Goal: Complete application form: Complete application form

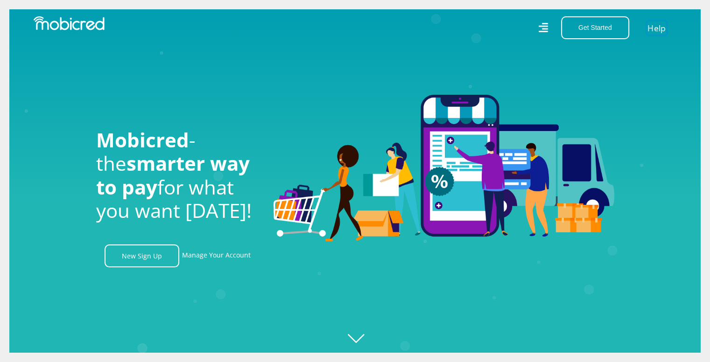
click at [660, 30] on link "Help" at bounding box center [656, 28] width 19 height 14
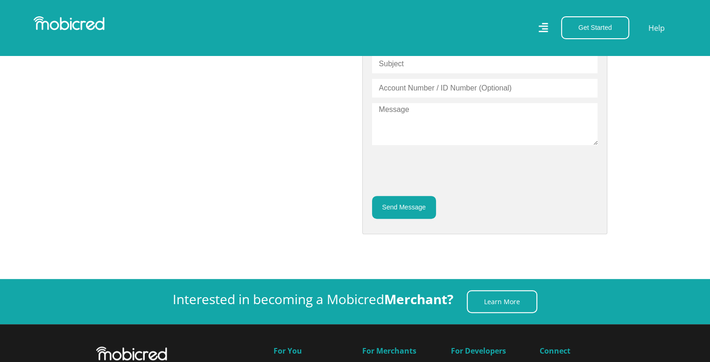
scroll to position [233, 0]
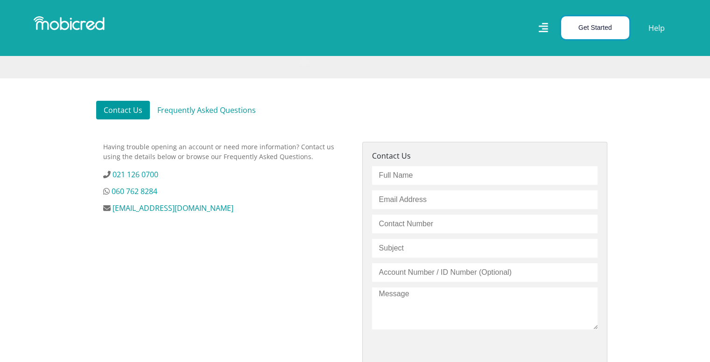
click at [607, 24] on button "Get Started" at bounding box center [595, 27] width 68 height 23
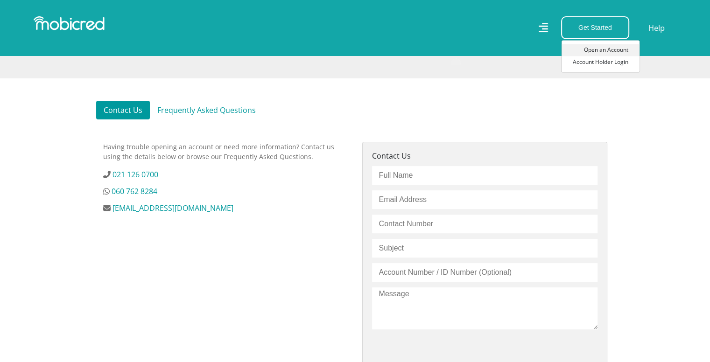
click at [612, 52] on link "Open an Account" at bounding box center [600, 50] width 78 height 12
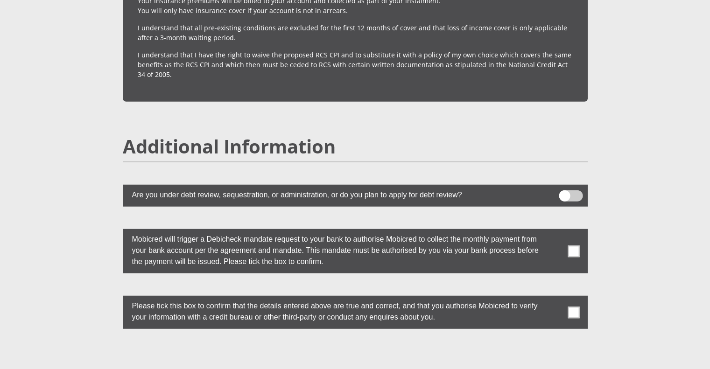
scroll to position [2426, 0]
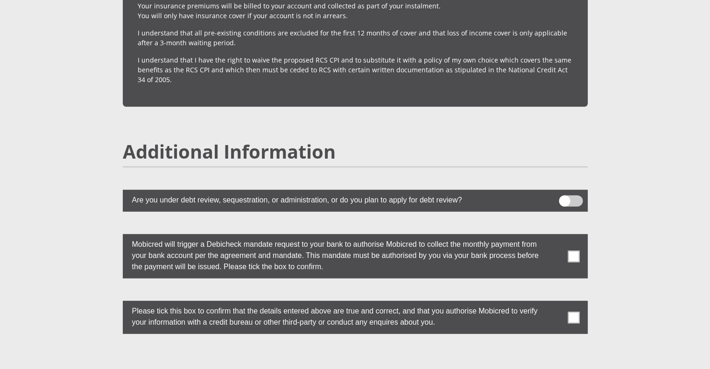
click at [574, 251] on span at bounding box center [573, 257] width 12 height 12
click at [555, 237] on input "checkbox" at bounding box center [555, 237] width 0 height 0
drag, startPoint x: 577, startPoint y: 286, endPoint x: 577, endPoint y: 300, distance: 13.5
click at [577, 301] on label at bounding box center [355, 317] width 465 height 33
click at [575, 312] on span at bounding box center [573, 318] width 12 height 12
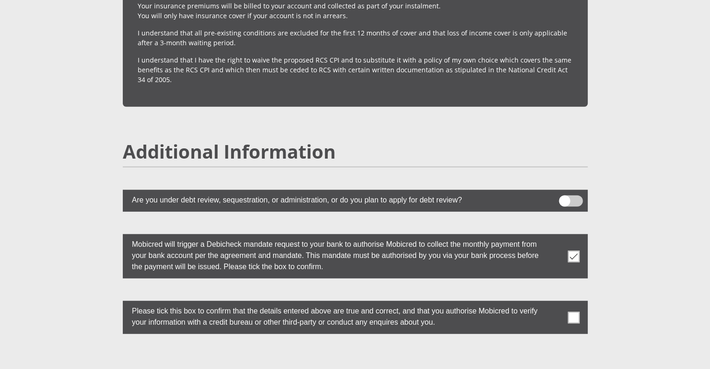
click at [555, 303] on input "checkbox" at bounding box center [555, 303] width 0 height 0
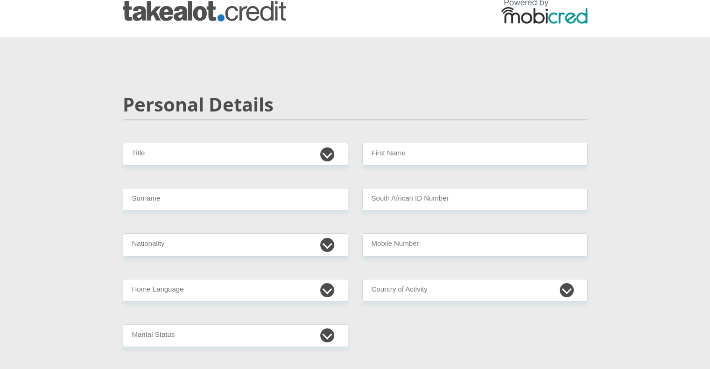
scroll to position [0, 0]
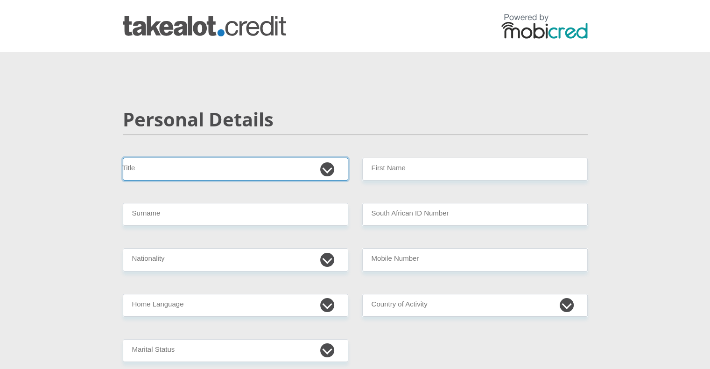
click at [217, 166] on select "Mr Ms Mrs Dr Other" at bounding box center [235, 169] width 225 height 23
select select "Mr"
click at [123, 158] on select "Mr Ms Mrs Dr Other" at bounding box center [235, 169] width 225 height 23
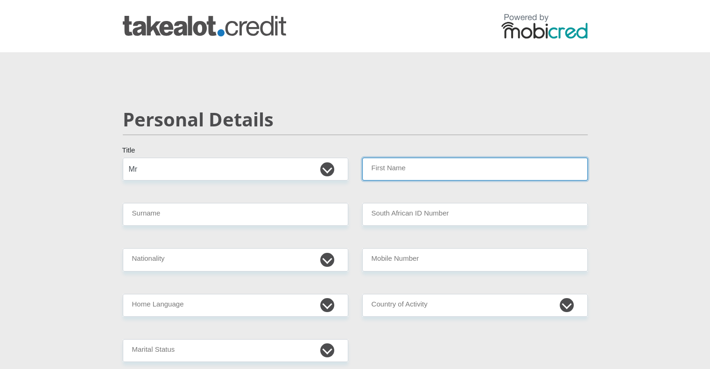
click at [401, 175] on input "First Name" at bounding box center [474, 169] width 225 height 23
type input "riaan"
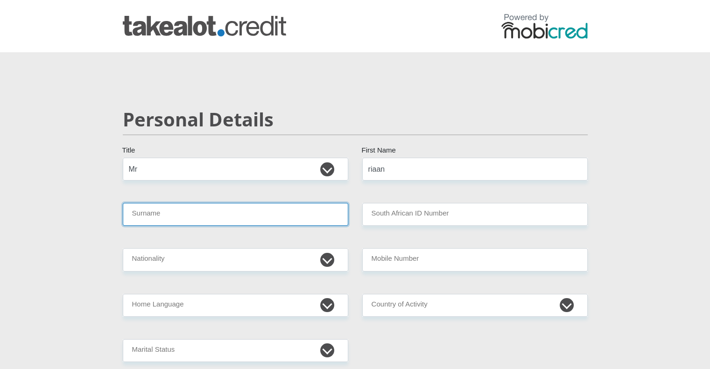
type input "Schoonraad"
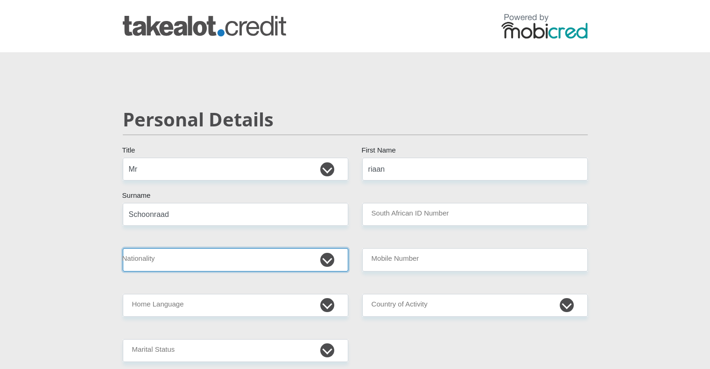
select select "ZAF"
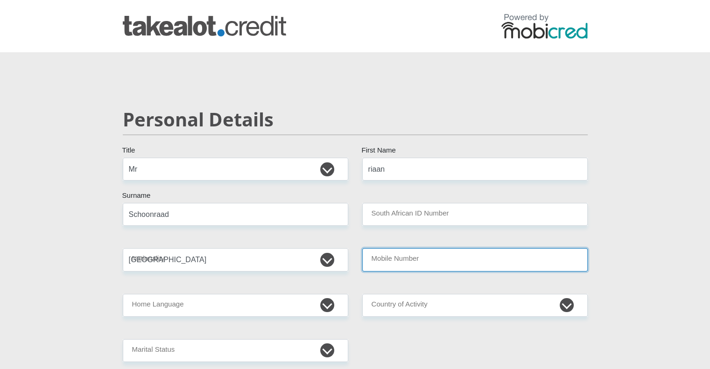
type input "0829264321"
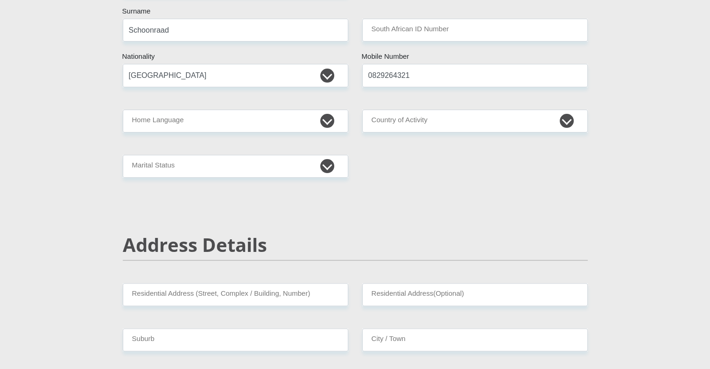
scroll to position [187, 0]
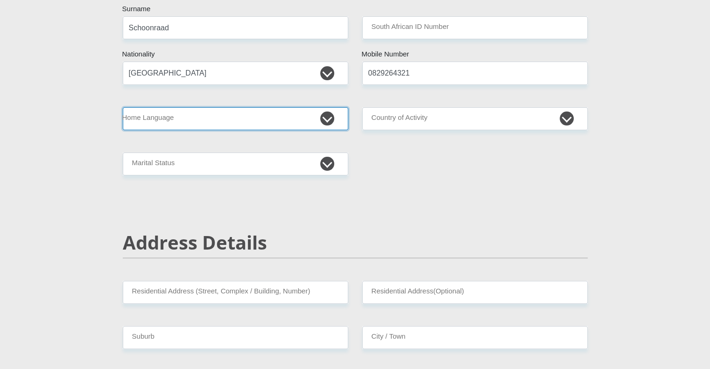
click at [200, 119] on select "Afrikaans English Sepedi South Ndebele Southern Sotho Swati Tsonga Tswana Venda…" at bounding box center [235, 118] width 225 height 23
select select "afr"
click at [123, 107] on select "Afrikaans English Sepedi South Ndebele Southern Sotho Swati Tsonga Tswana Venda…" at bounding box center [235, 118] width 225 height 23
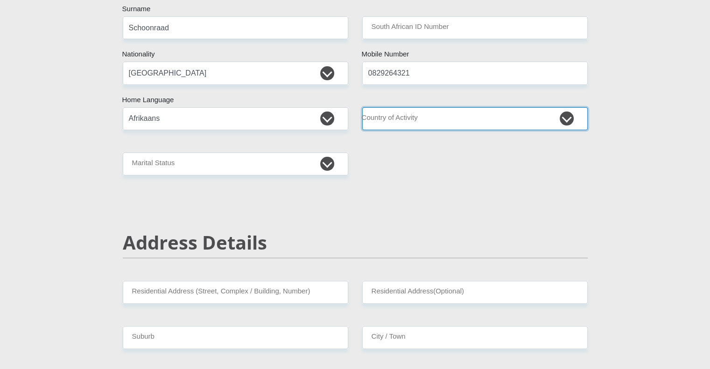
click at [424, 123] on select "South Africa Afghanistan Aland Islands Albania Algeria America Samoa American V…" at bounding box center [474, 118] width 225 height 23
select select "ZAF"
click at [362, 107] on select "South Africa Afghanistan Aland Islands Albania Algeria America Samoa American V…" at bounding box center [474, 118] width 225 height 23
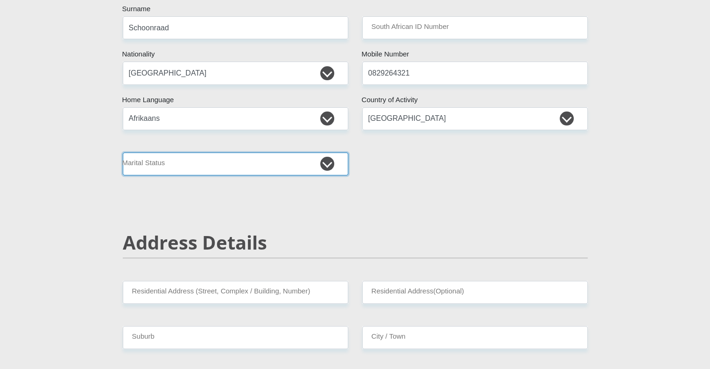
click at [235, 165] on select "Married ANC Single Divorced Widowed Married COP or Customary Law" at bounding box center [235, 164] width 225 height 23
select select "1"
click at [123, 153] on select "Married ANC Single Divorced Widowed Married COP or Customary Law" at bounding box center [235, 164] width 225 height 23
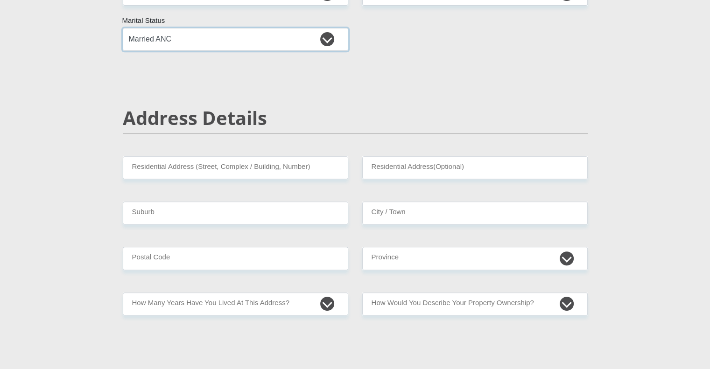
scroll to position [327, 0]
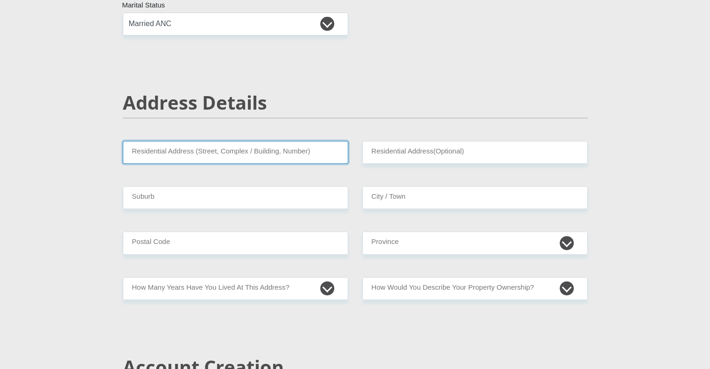
click at [228, 154] on input "Residential Address (Street, Complex / Building, Number)" at bounding box center [235, 152] width 225 height 23
type input "2 Main street, Knysna CENTRAL, KNYSNA"
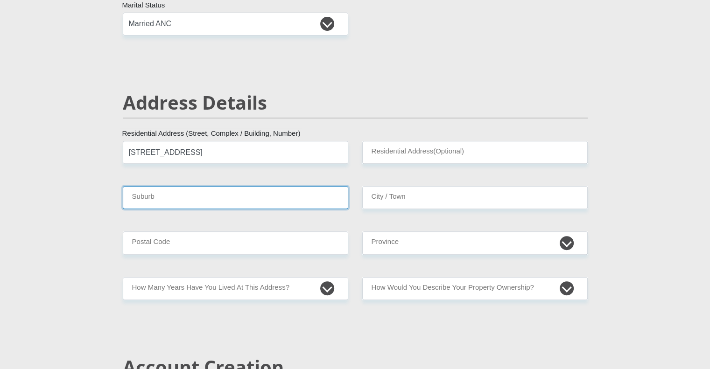
type input "Knysna"
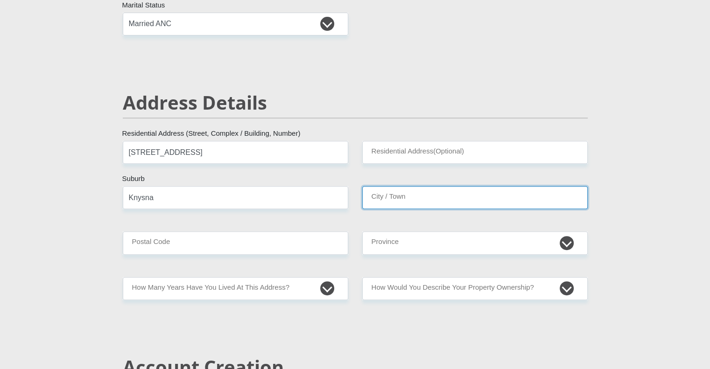
type input "Knysna"
type input "6570"
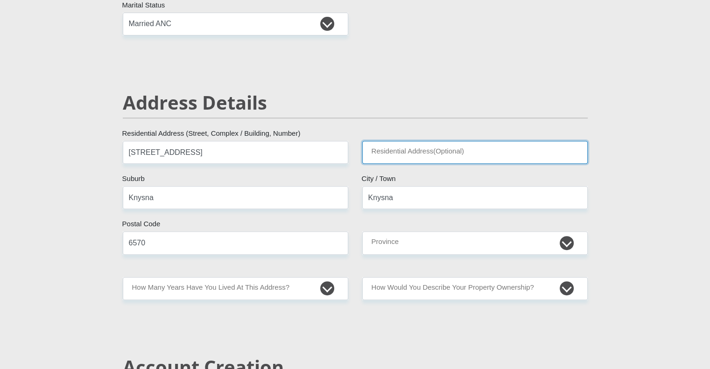
click at [396, 146] on input "Residential Address(Optional)" at bounding box center [474, 152] width 225 height 23
type input "2"
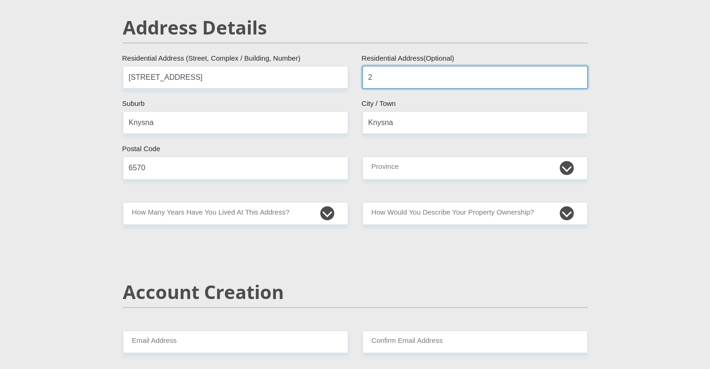
scroll to position [467, 0]
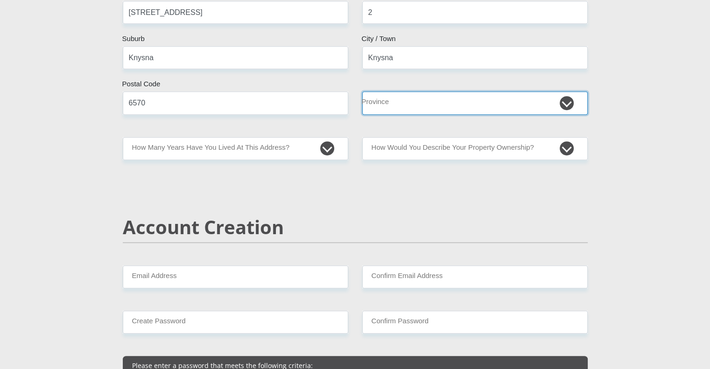
click at [440, 103] on select "Eastern Cape Free State Gauteng KwaZulu-Natal Limpopo Mpumalanga Northern Cape …" at bounding box center [474, 102] width 225 height 23
select select "Western Cape"
click at [362, 91] on select "Eastern Cape Free State Gauteng KwaZulu-Natal Limpopo Mpumalanga Northern Cape …" at bounding box center [474, 102] width 225 height 23
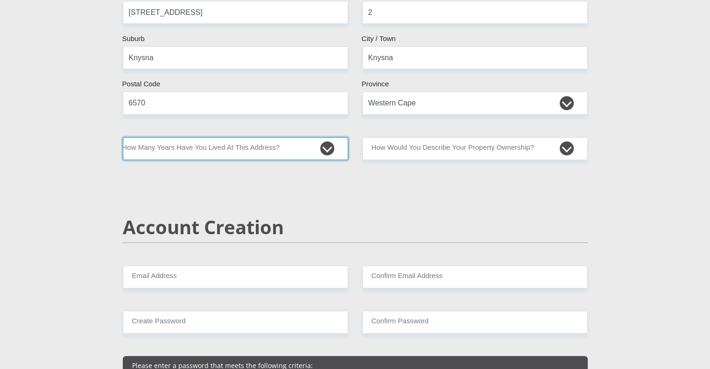
click at [209, 144] on select "less than 1 year 1-3 years 3-5 years 5+ years" at bounding box center [235, 148] width 225 height 23
select select "5"
click at [123, 137] on select "less than 1 year 1-3 years 3-5 years 5+ years" at bounding box center [235, 148] width 225 height 23
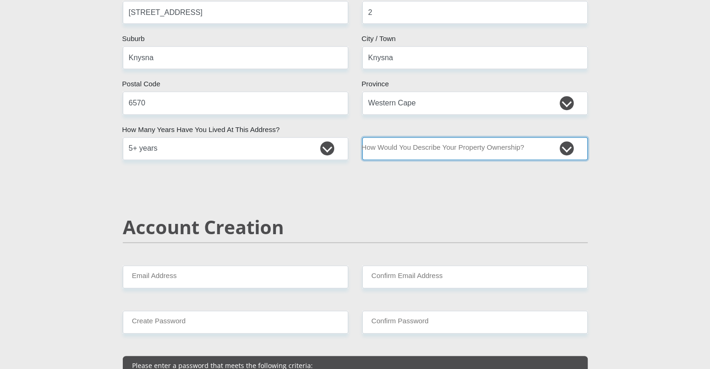
click at [400, 151] on select "Owned Rented Family Owned Company Dwelling" at bounding box center [474, 148] width 225 height 23
select select "Rented"
click at [362, 137] on select "Owned Rented Family Owned Company Dwelling" at bounding box center [474, 148] width 225 height 23
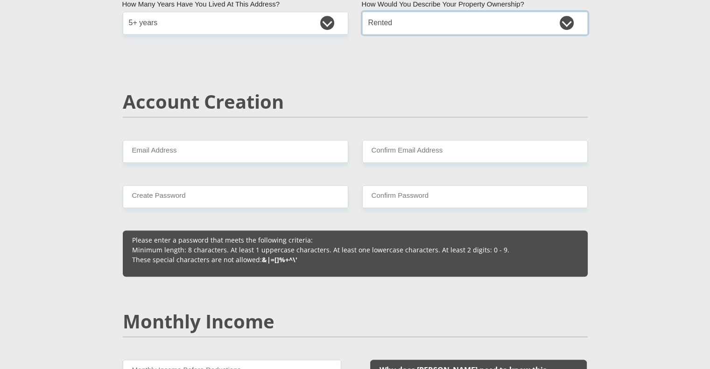
scroll to position [653, 0]
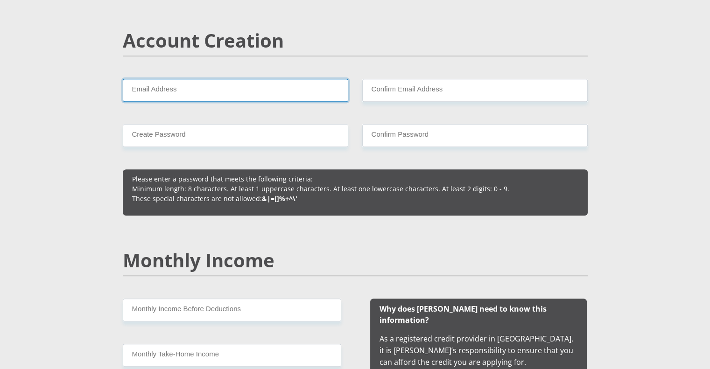
click at [226, 85] on input "Email Address" at bounding box center [235, 90] width 225 height 23
type input "riaanSpawn@gmail.com"
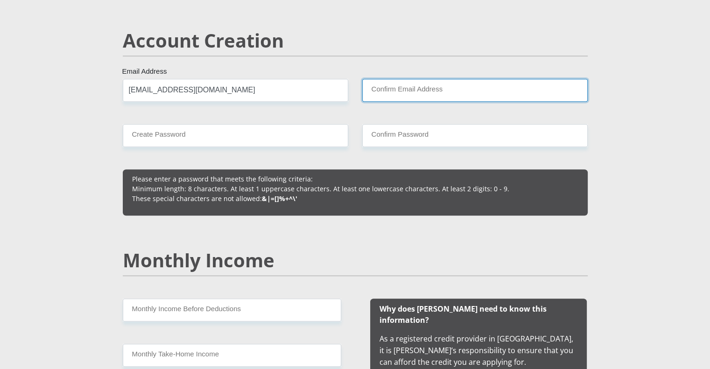
type input "riaanSpawn@gmail.com"
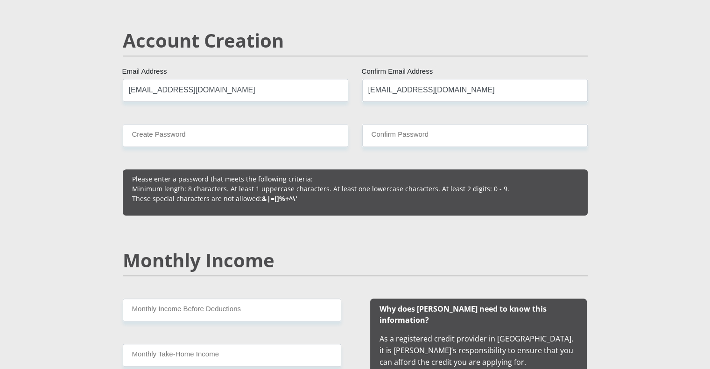
type input "0829264321"
type input "riaan"
type input "Schoonraad"
drag, startPoint x: 130, startPoint y: 90, endPoint x: 144, endPoint y: 92, distance: 14.2
click at [144, 92] on input "riaanSpawn@gmail.com" at bounding box center [235, 90] width 225 height 23
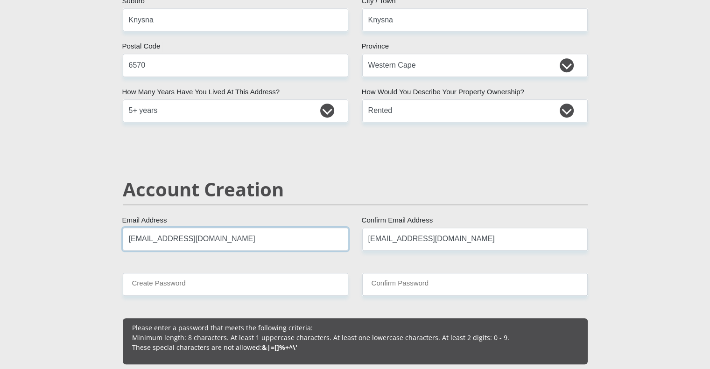
scroll to position [560, 0]
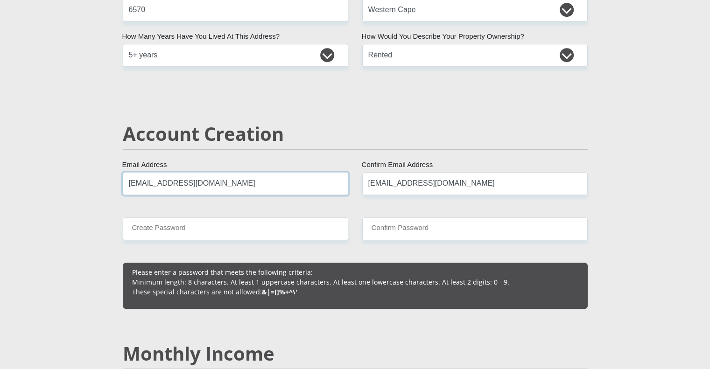
click at [158, 182] on input "re.Spawn@gmail.com" at bounding box center [235, 183] width 225 height 23
click at [140, 184] on input "re.Spawnrs@gmail.com" at bounding box center [235, 183] width 225 height 23
drag, startPoint x: 221, startPoint y: 186, endPoint x: 28, endPoint y: 178, distance: 192.9
type input "re.spawnrs@gmail.com"
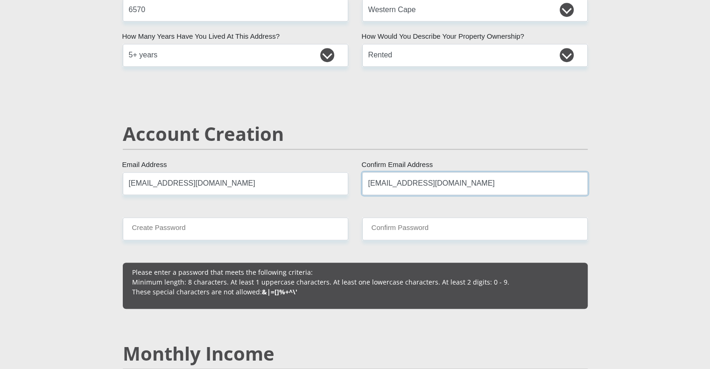
drag, startPoint x: 476, startPoint y: 186, endPoint x: 198, endPoint y: 178, distance: 278.2
paste input "e.spawnrs"
type input "re.spawnrs@gmail.com"
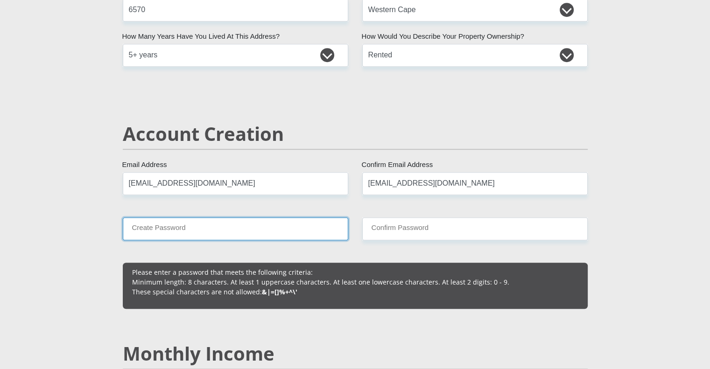
click at [198, 224] on input "Create Password" at bounding box center [235, 228] width 225 height 23
type input "Lane@2009"
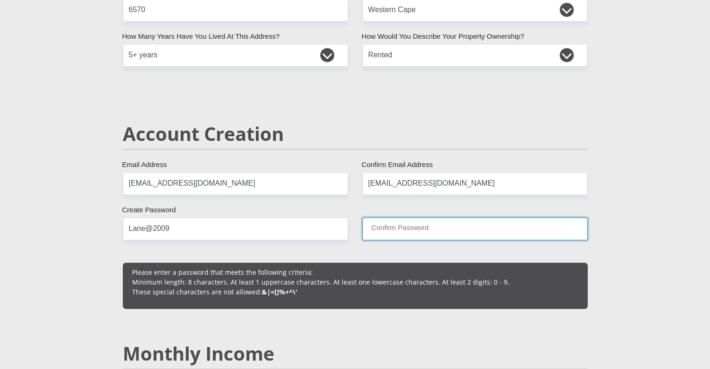
click at [398, 238] on input "Confirm Password" at bounding box center [474, 228] width 225 height 23
type input "Lane@2009"
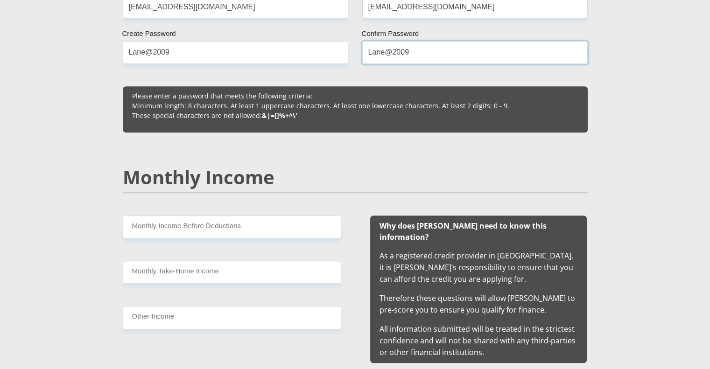
scroll to position [747, 0]
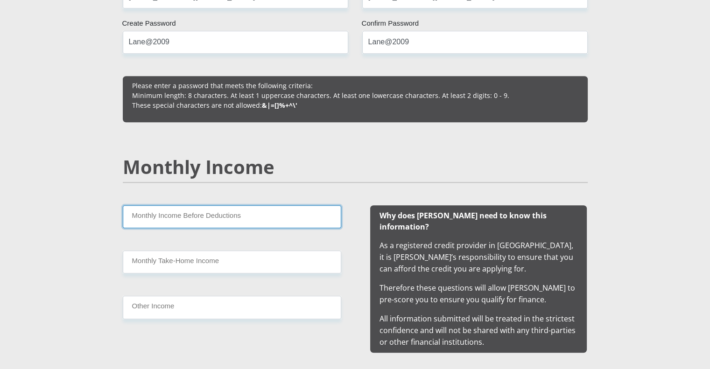
click at [201, 218] on input "Monthly Income Before Deductions" at bounding box center [232, 216] width 218 height 23
type input "19500"
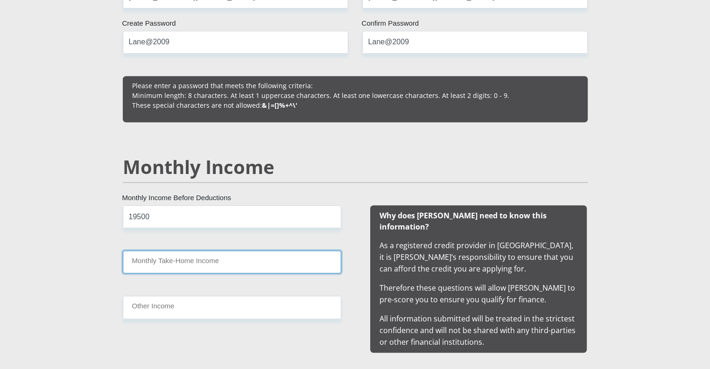
click at [188, 261] on input "Monthly Take-Home Income" at bounding box center [232, 262] width 218 height 23
click at [203, 234] on div "19500 Monthly Income Before Deductions Monthly Take-Home Income Other Income" at bounding box center [232, 278] width 246 height 147
click at [196, 256] on input "Monthly Take-Home Income" at bounding box center [232, 262] width 218 height 23
type input "19500"
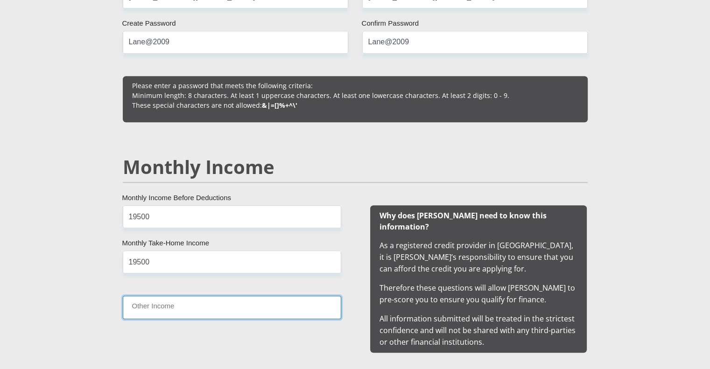
click at [184, 307] on input "Other Income" at bounding box center [232, 307] width 218 height 23
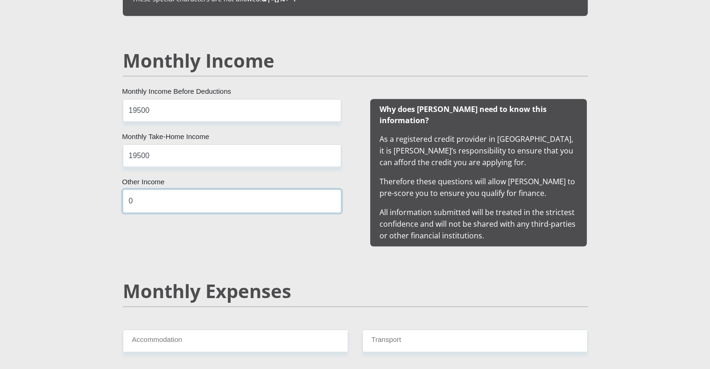
scroll to position [980, 0]
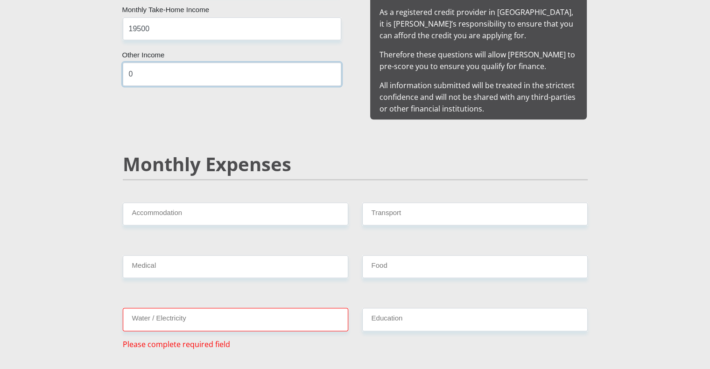
type input "0"
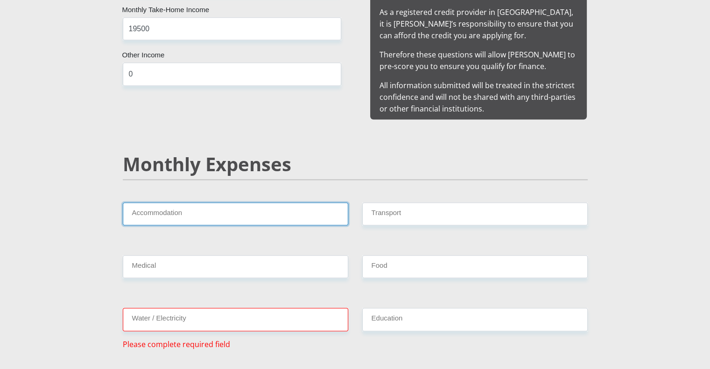
click at [182, 202] on input "Accommodation" at bounding box center [235, 213] width 225 height 23
type input "5000"
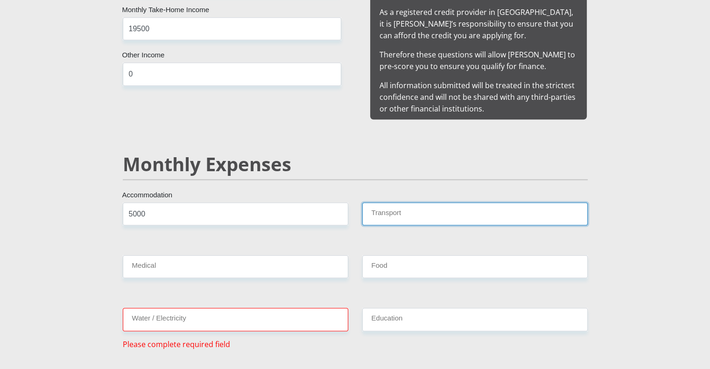
click at [433, 202] on input "Transport" at bounding box center [474, 213] width 225 height 23
type input "0"
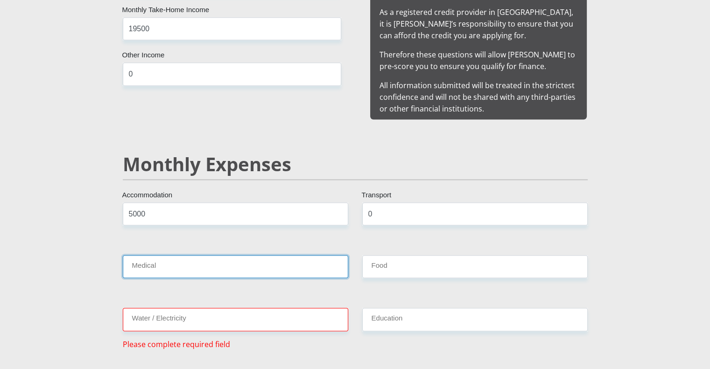
click at [250, 256] on input "Medical" at bounding box center [235, 266] width 225 height 23
type input "0"
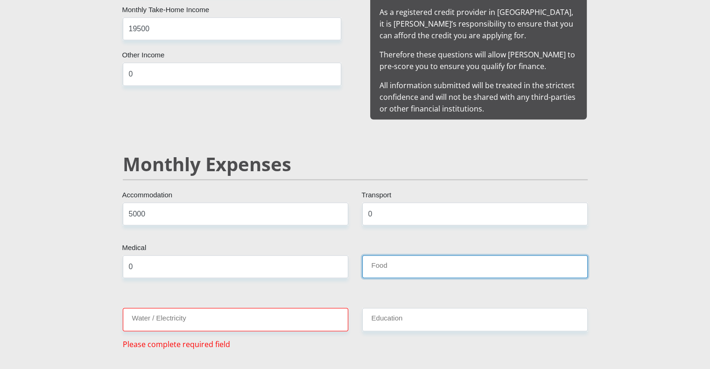
click at [391, 261] on input "Food" at bounding box center [474, 266] width 225 height 23
type input "4000"
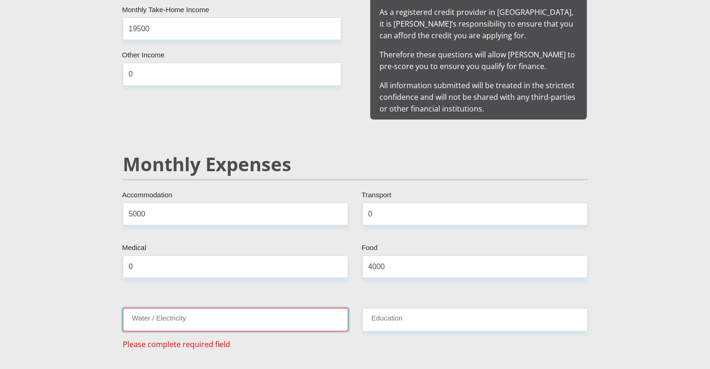
click at [244, 312] on input "Water / Electricity" at bounding box center [235, 319] width 225 height 23
click at [250, 308] on input "Water / Electricity" at bounding box center [235, 319] width 225 height 23
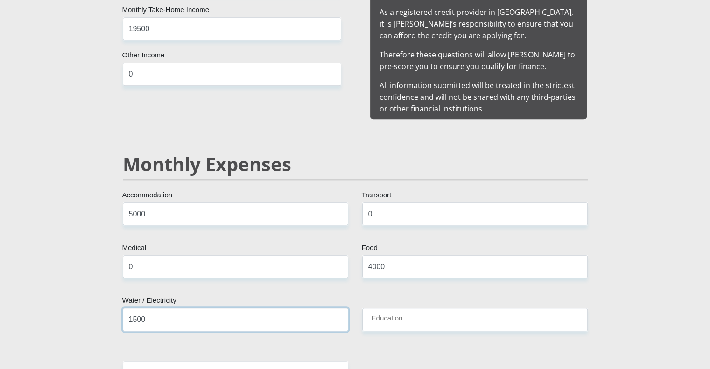
type input "1500"
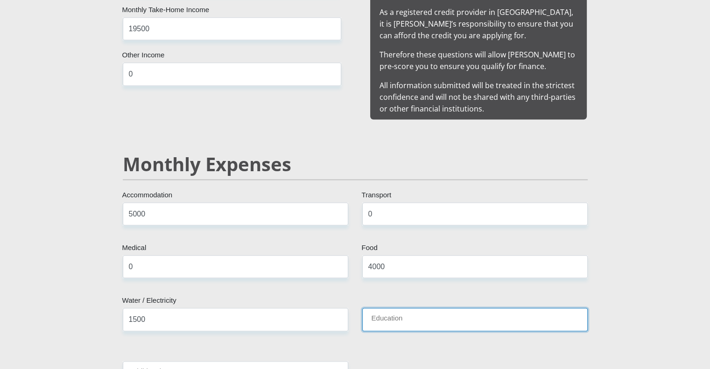
click at [405, 313] on input "Education" at bounding box center [474, 319] width 225 height 23
type input "1400"
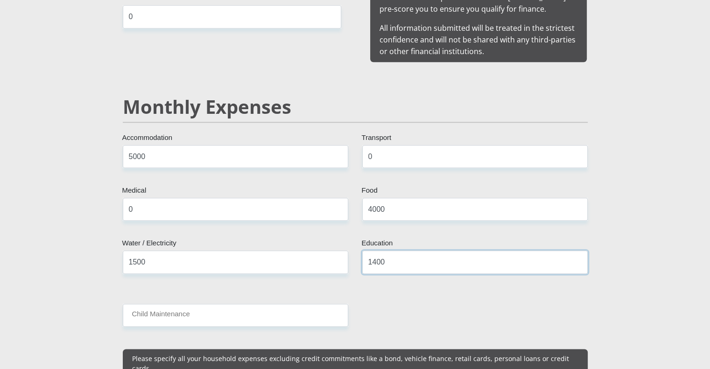
scroll to position [1073, 0]
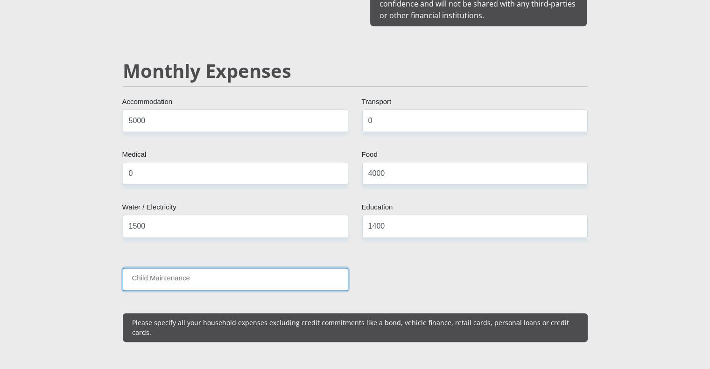
click at [206, 268] on input "Child Maintenance" at bounding box center [235, 279] width 225 height 23
type input "0"
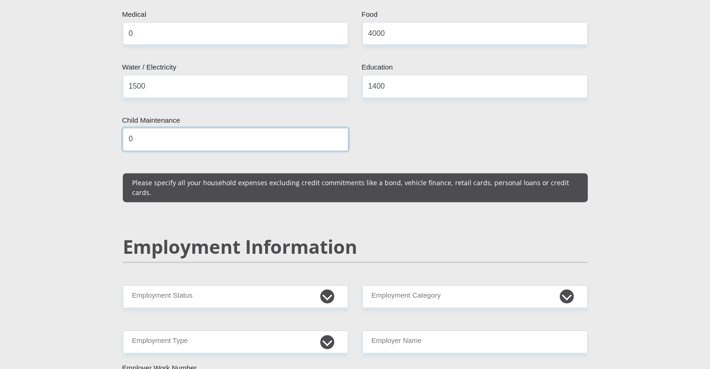
scroll to position [1260, 0]
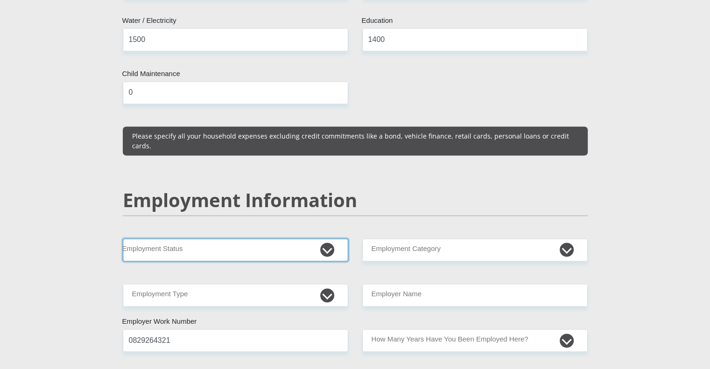
click at [215, 238] on select "Permanent/Full-time Part-time/Casual Contract Worker Self-Employed Housewife Re…" at bounding box center [235, 249] width 225 height 23
select select "4"
click at [123, 238] on select "Permanent/Full-time Part-time/Casual Contract Worker Self-Employed Housewife Re…" at bounding box center [235, 249] width 225 height 23
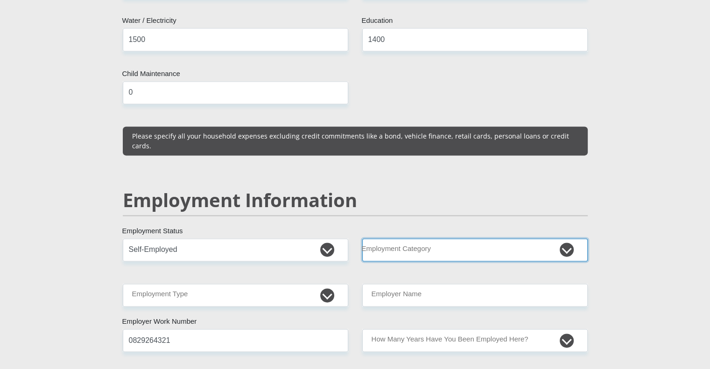
click at [450, 238] on select "AGRICULTURE ALCOHOL & TOBACCO CONSTRUCTION MATERIALS METALLURGY EQUIPMENT FOR R…" at bounding box center [474, 249] width 225 height 23
select select "75"
click at [362, 238] on select "AGRICULTURE ALCOHOL & TOBACCO CONSTRUCTION MATERIALS METALLURGY EQUIPMENT FOR R…" at bounding box center [474, 249] width 225 height 23
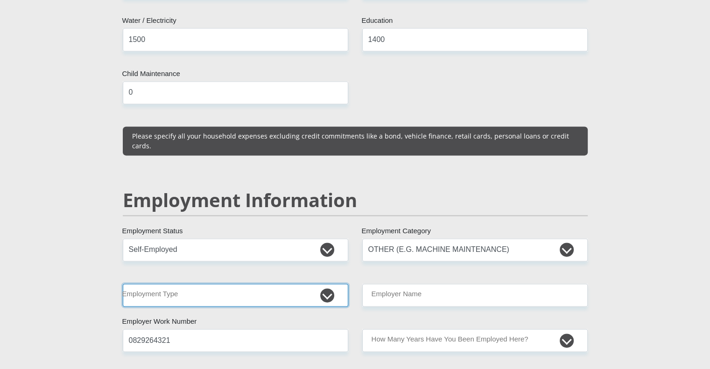
click at [251, 284] on select "College/Lecturer Craft Seller Creative Driver Executive Farmer Forces - Non Com…" at bounding box center [235, 295] width 225 height 23
select select "Self-Employed"
click at [123, 284] on select "College/Lecturer Craft Seller Creative Driver Executive Farmer Forces - Non Com…" at bounding box center [235, 295] width 225 height 23
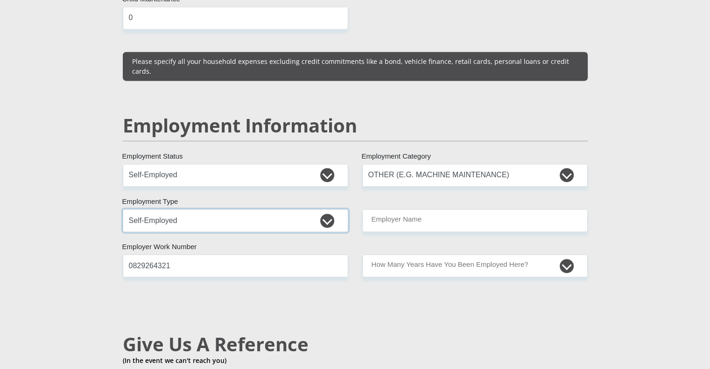
scroll to position [1353, 0]
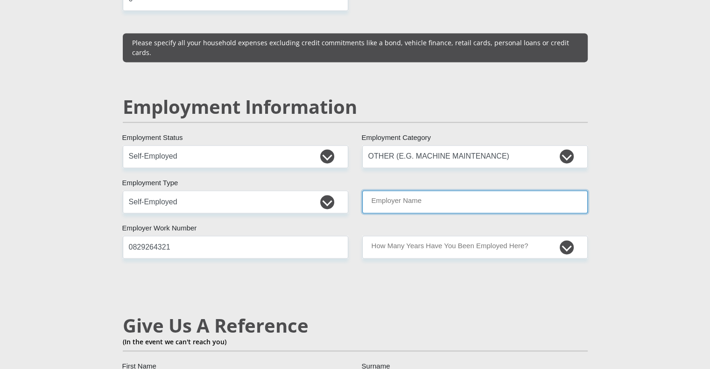
click at [440, 190] on input "Employer Name" at bounding box center [474, 201] width 225 height 23
type input "RSIT"
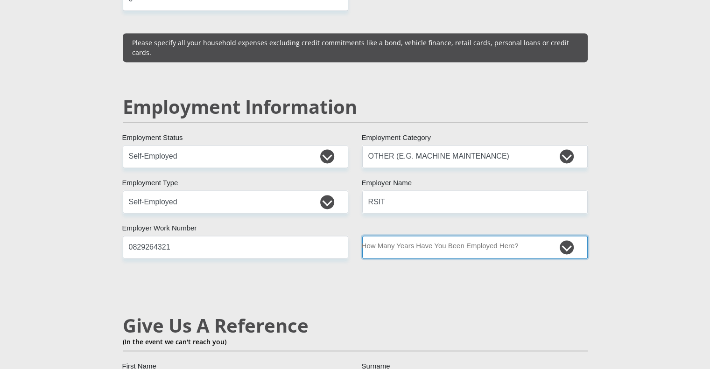
click at [409, 236] on select "less than 1 year 1-3 years 3-5 years 5+ years" at bounding box center [474, 247] width 225 height 23
select select "60"
click at [362, 236] on select "less than 1 year 1-3 years 3-5 years 5+ years" at bounding box center [474, 247] width 225 height 23
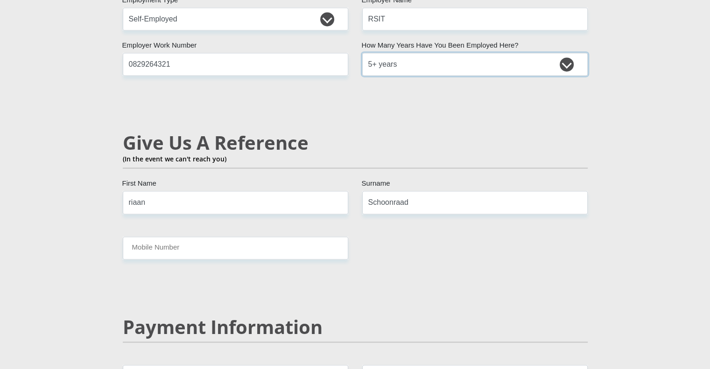
scroll to position [1540, 0]
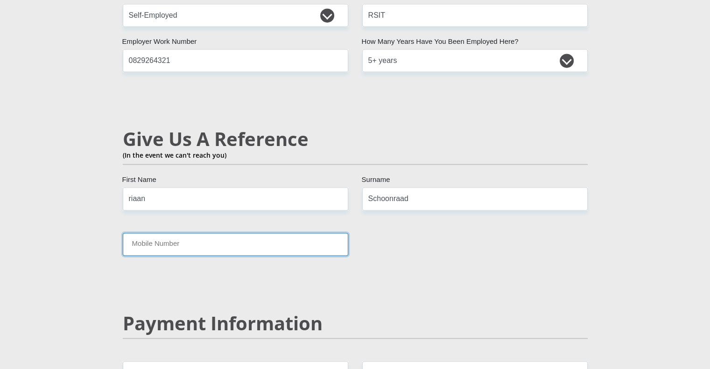
click at [230, 233] on input "Mobile Number" at bounding box center [235, 244] width 225 height 23
type input "0829264321"
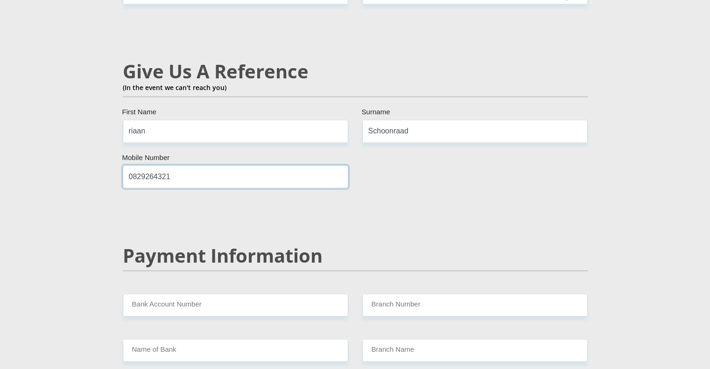
scroll to position [1680, 0]
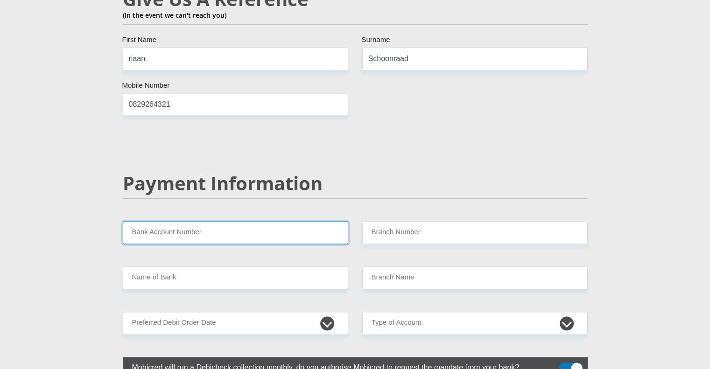
click at [330, 221] on input "Bank Account Number" at bounding box center [235, 232] width 225 height 23
type input "2073402611"
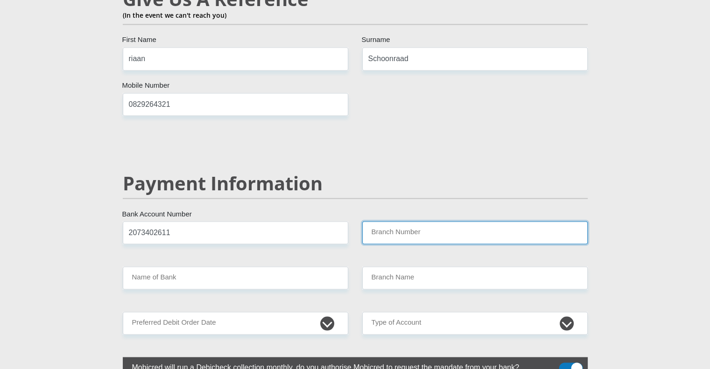
click at [406, 221] on input "Branch Number" at bounding box center [474, 232] width 225 height 23
type input "470010"
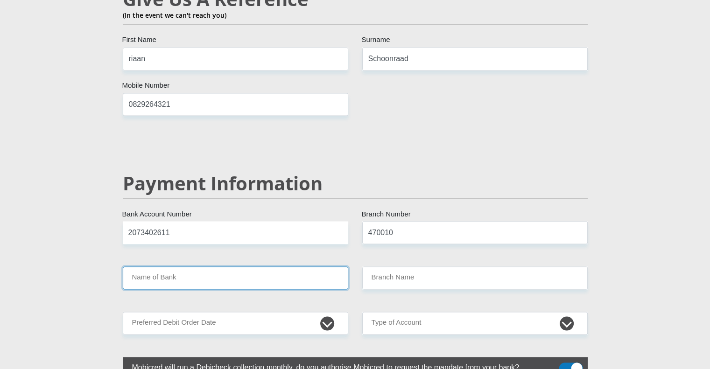
click at [261, 266] on input "Name of Bank" at bounding box center [235, 277] width 225 height 23
type input "CAPITEC BANK LIMITED"
type input "CAPITEC BANK CPC"
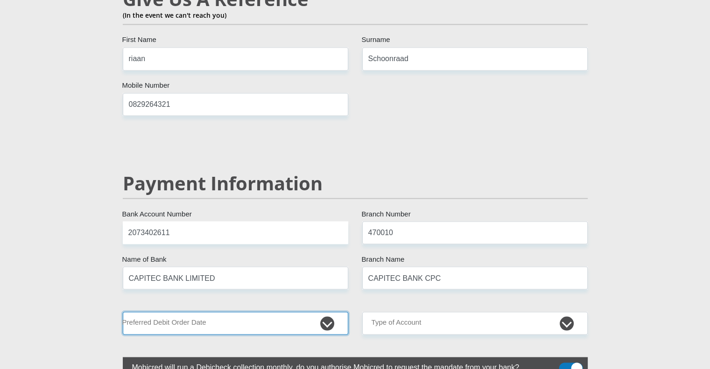
click at [219, 312] on select "1st 2nd 3rd 4th 5th 7th 18th 19th 20th 21st 22nd 23rd 24th 25th 26th 27th 28th …" at bounding box center [235, 323] width 225 height 23
select select "1"
click at [123, 312] on select "1st 2nd 3rd 4th 5th 7th 18th 19th 20th 21st 22nd 23rd 24th 25th 26th 27th 28th …" at bounding box center [235, 323] width 225 height 23
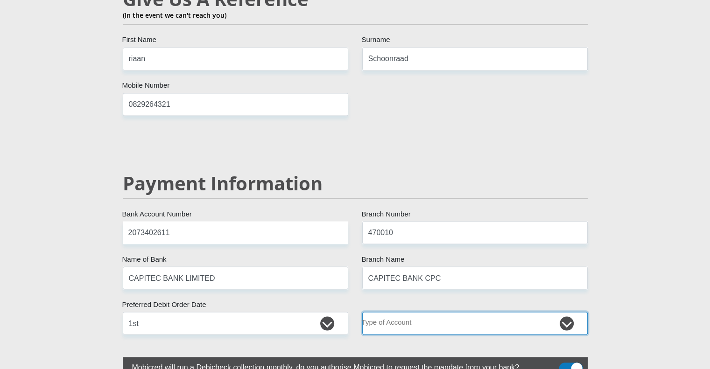
click at [417, 312] on select "Cheque Savings" at bounding box center [474, 323] width 225 height 23
select select "SAV"
click at [362, 312] on select "Cheque Savings" at bounding box center [474, 323] width 225 height 23
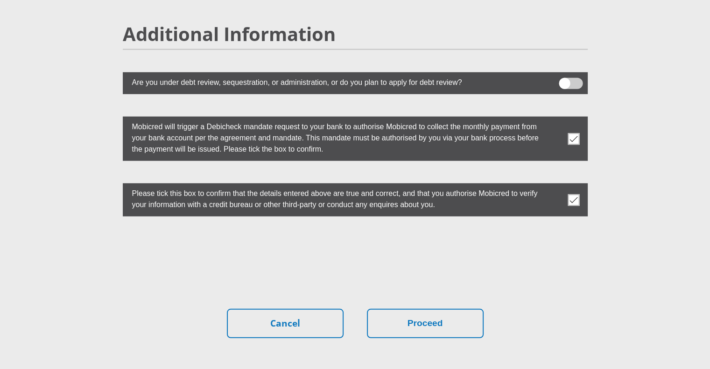
scroll to position [2566, 0]
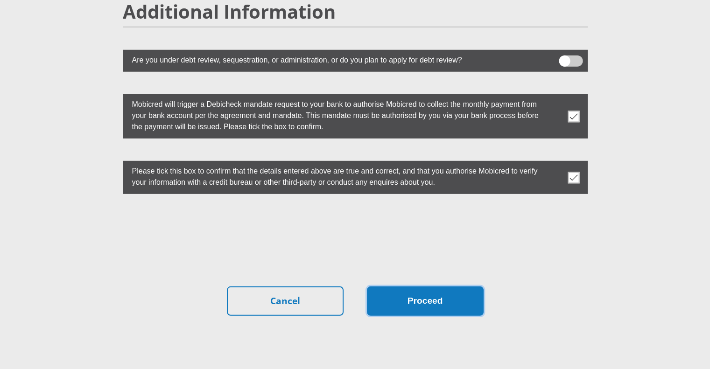
click at [423, 286] on button "Proceed" at bounding box center [425, 300] width 117 height 29
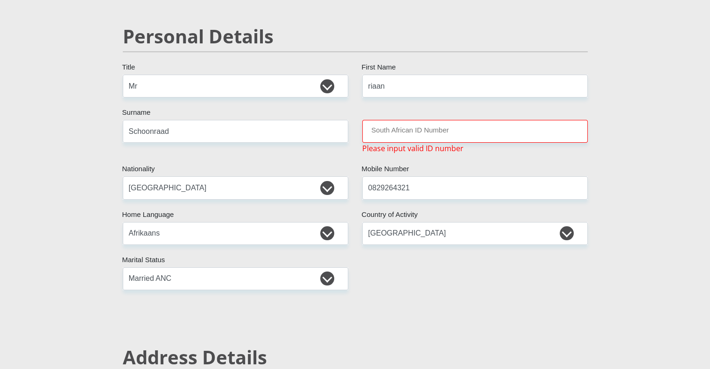
scroll to position [0, 0]
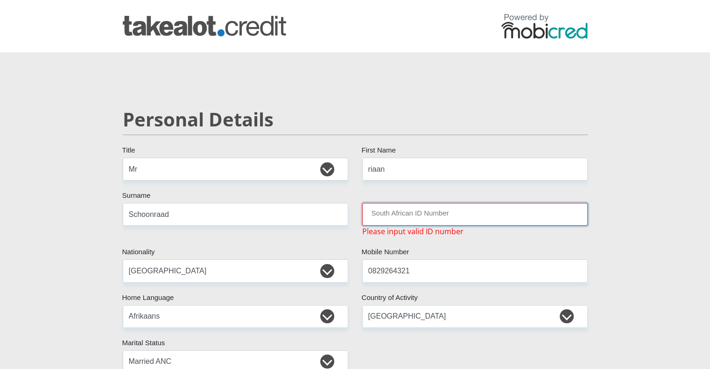
click at [394, 219] on input "South African ID Number" at bounding box center [474, 214] width 225 height 23
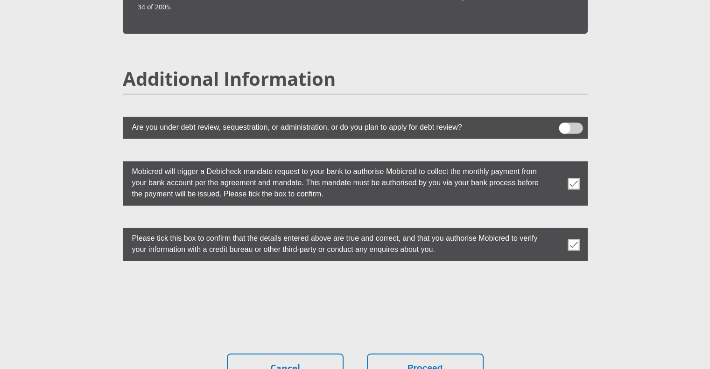
scroll to position [2599, 0]
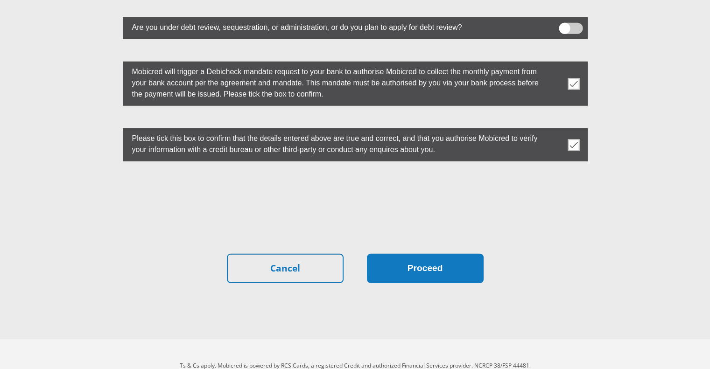
type input "7507305009083"
click at [439, 254] on button "Proceed" at bounding box center [425, 268] width 117 height 29
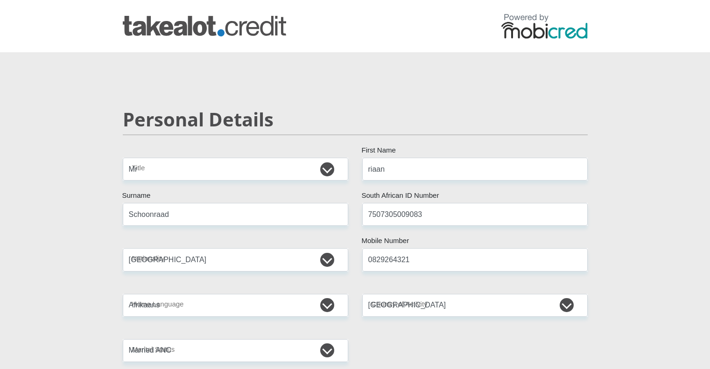
select select "Mr"
select select "ZAF"
select select "afr"
select select "ZAF"
select select "1"
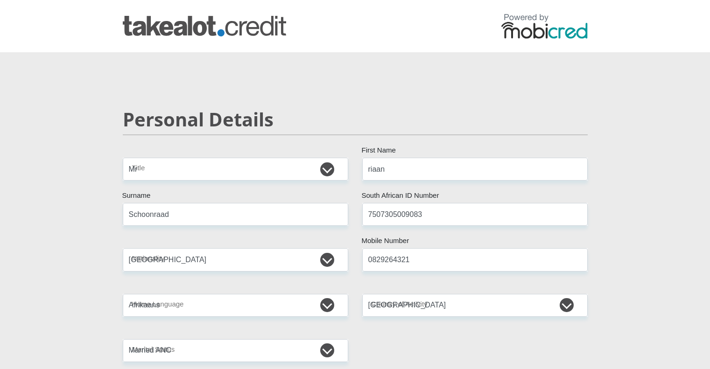
select select "Western Cape"
select select "5"
select select "Rented"
select select "4"
select select "75"
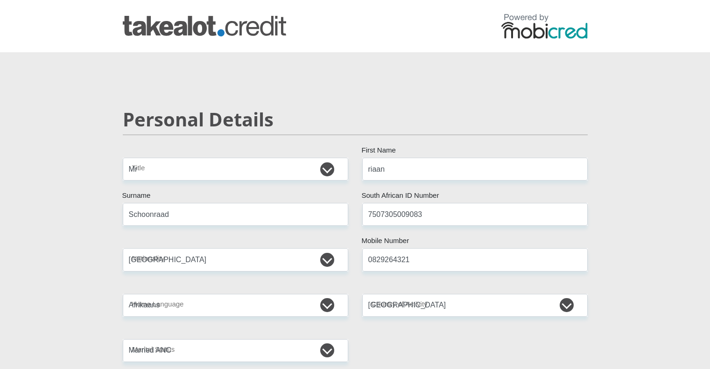
select select "Self-Employed"
select select "60"
select select "1"
select select "SAV"
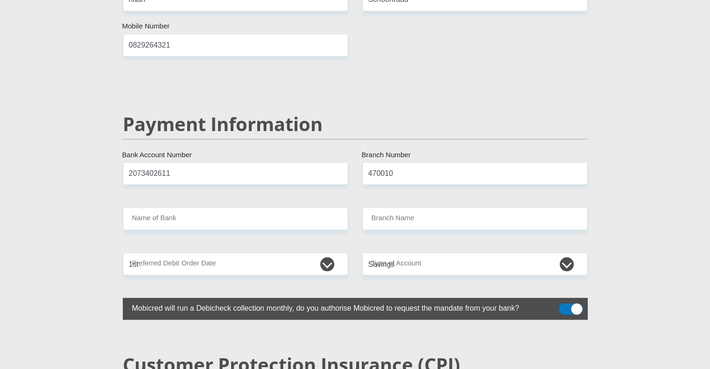
scroll to position [1661, 0]
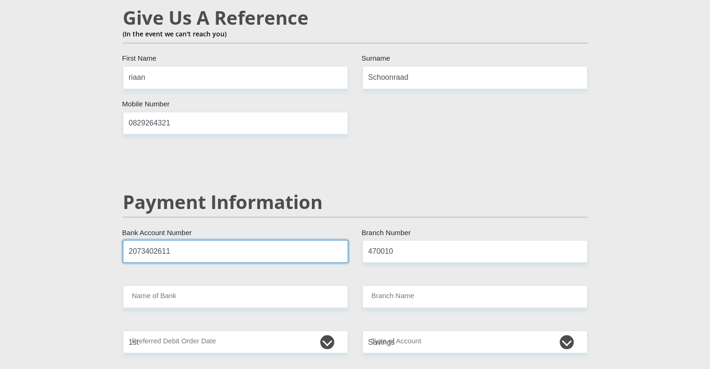
click at [248, 240] on input "2073402611" at bounding box center [235, 251] width 225 height 23
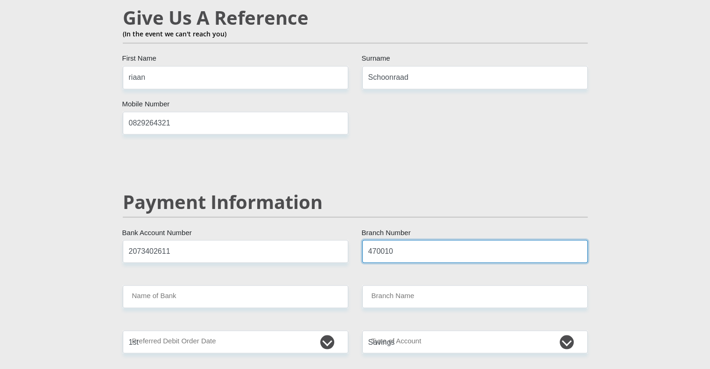
click at [419, 240] on input "470010" at bounding box center [474, 251] width 225 height 23
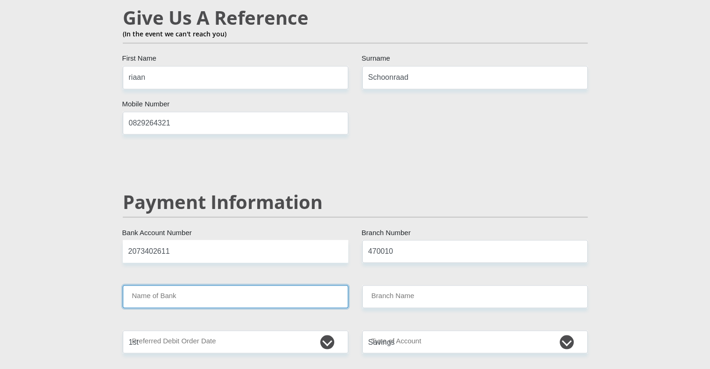
click at [265, 285] on input "Name of Bank" at bounding box center [235, 296] width 225 height 23
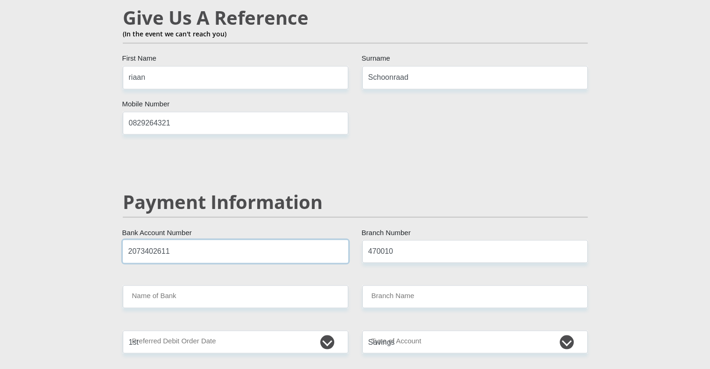
click at [227, 240] on input "2073402611" at bounding box center [235, 251] width 225 height 23
type input "CAPITEC BANK LIMITED"
type input "CAPITEC BANK CPC"
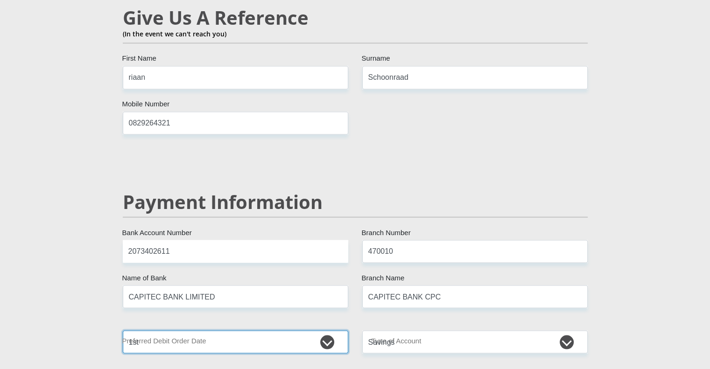
click at [229, 330] on select "1st 2nd 3rd 4th 5th 7th 18th 19th 20th 21st 22nd 23rd 24th 25th 26th 27th 28th …" at bounding box center [235, 341] width 225 height 23
click at [123, 330] on select "1st 2nd 3rd 4th 5th 7th 18th 19th 20th 21st 22nd 23rd 24th 25th 26th 27th 28th …" at bounding box center [235, 341] width 225 height 23
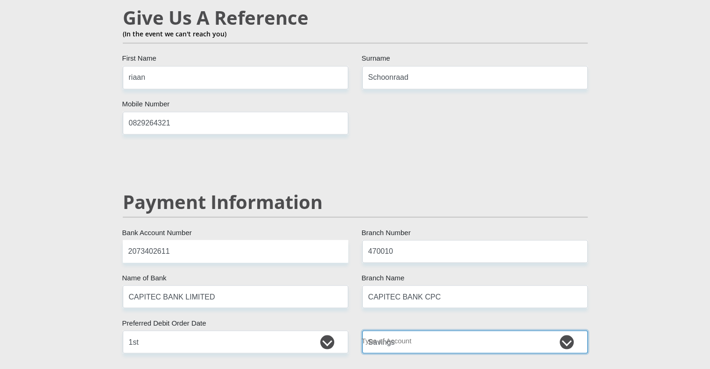
click at [435, 330] on select "Cheque Savings" at bounding box center [474, 341] width 225 height 23
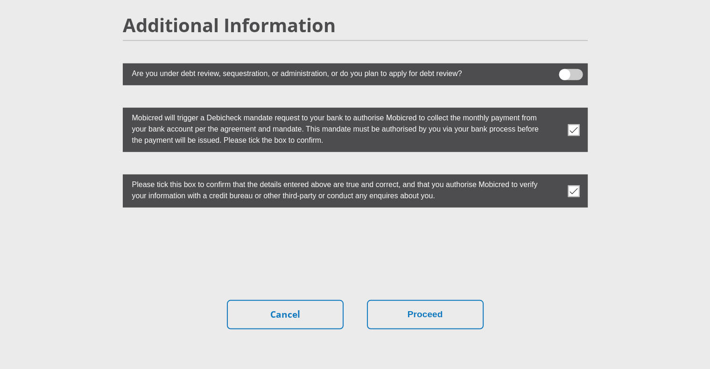
scroll to position [2594, 0]
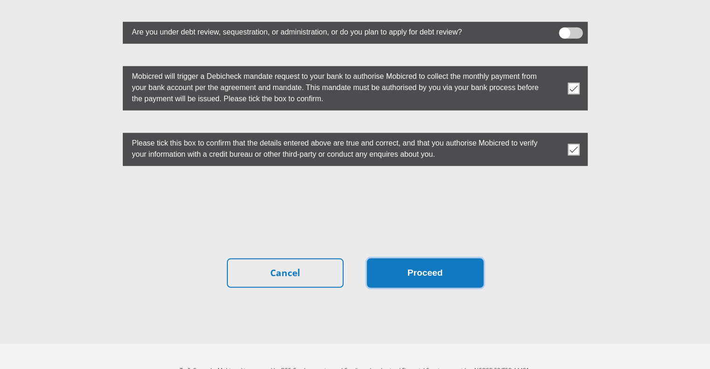
click at [446, 258] on button "Proceed" at bounding box center [425, 272] width 117 height 29
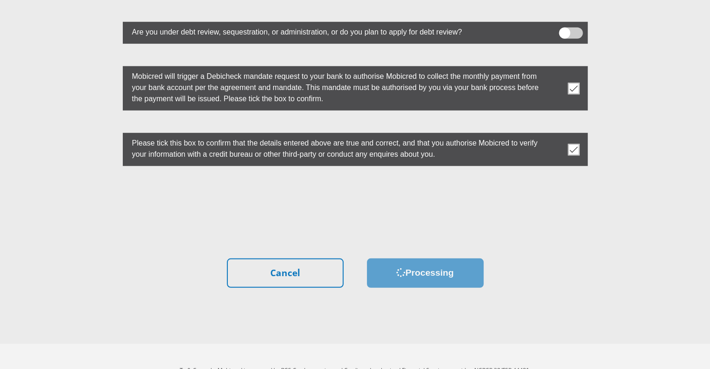
scroll to position [0, 0]
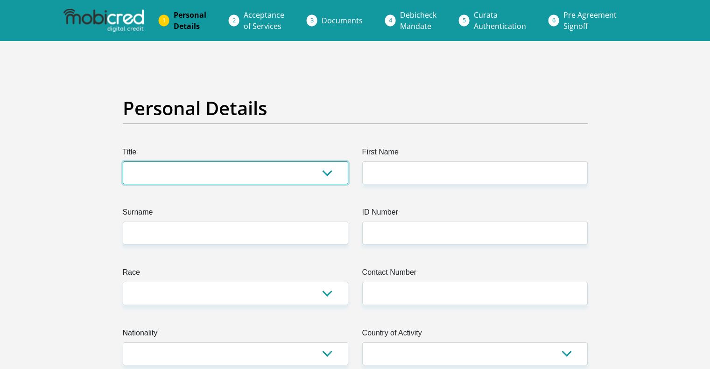
click at [248, 167] on select "Mr Ms Mrs Dr Other" at bounding box center [235, 172] width 225 height 23
select select "Mr"
click at [123, 161] on select "Mr Ms Mrs Dr Other" at bounding box center [235, 172] width 225 height 23
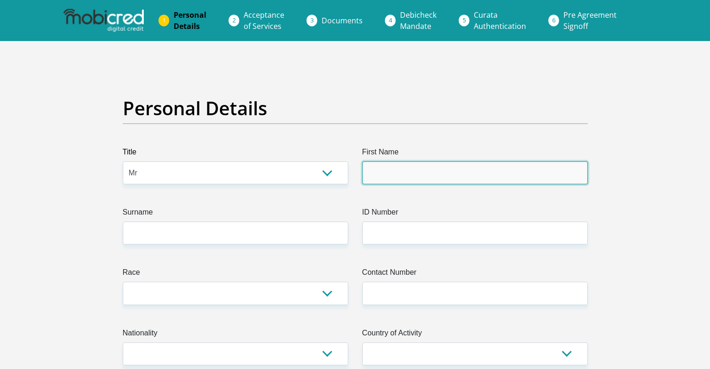
click at [412, 169] on input "First Name" at bounding box center [474, 172] width 225 height 23
type input "riaan"
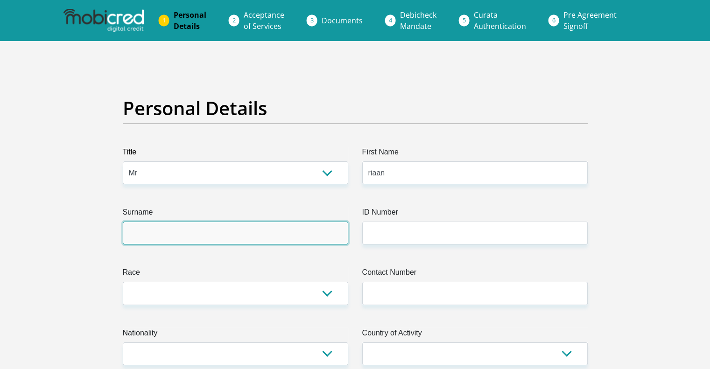
type input "Schoonraad"
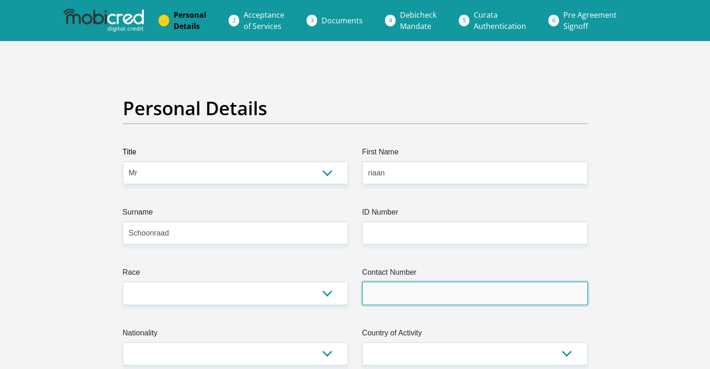
type input "0829264321"
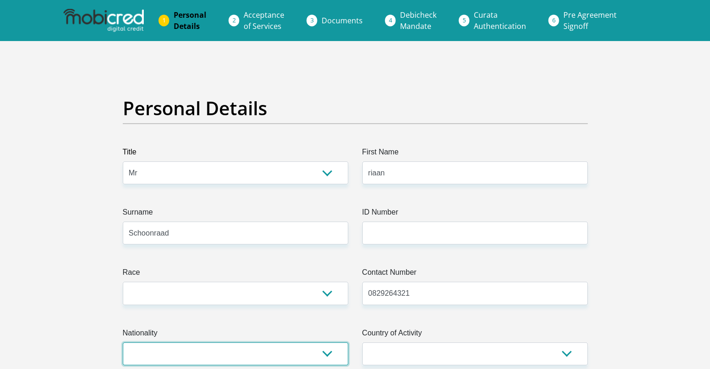
select select "ZAF"
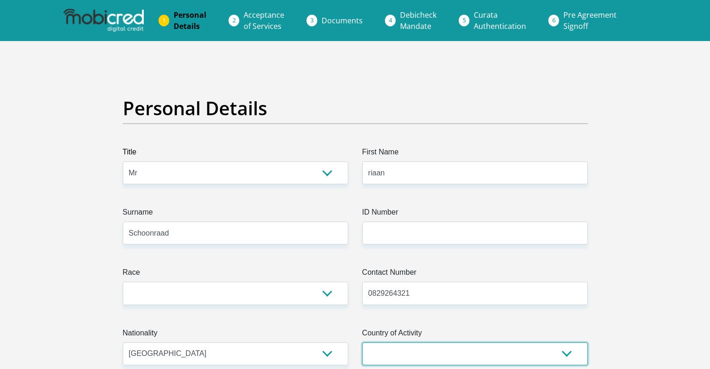
select select "ZAF"
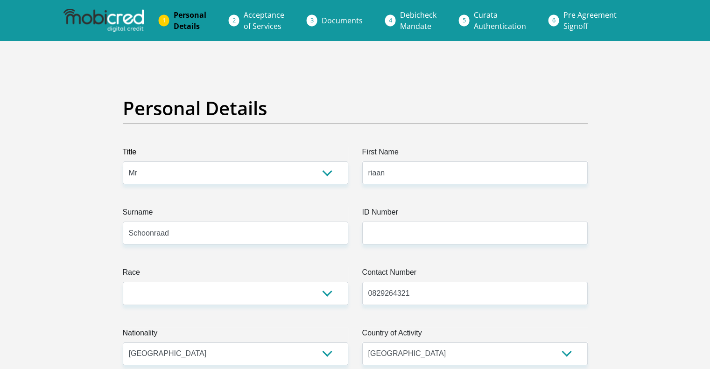
type input "2 Main street, Knysna CENTRAL, KNYSNA"
type input "Knysna"
type input "6570"
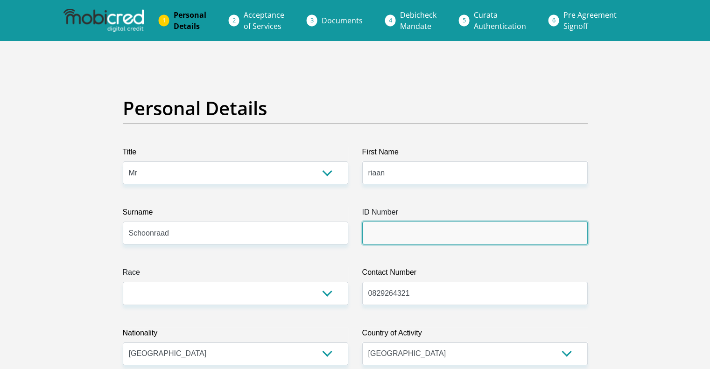
click at [430, 239] on input "ID Number" at bounding box center [474, 233] width 225 height 23
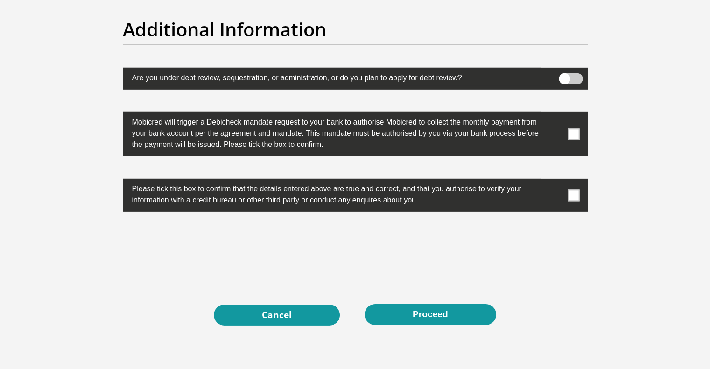
scroll to position [2988, 0]
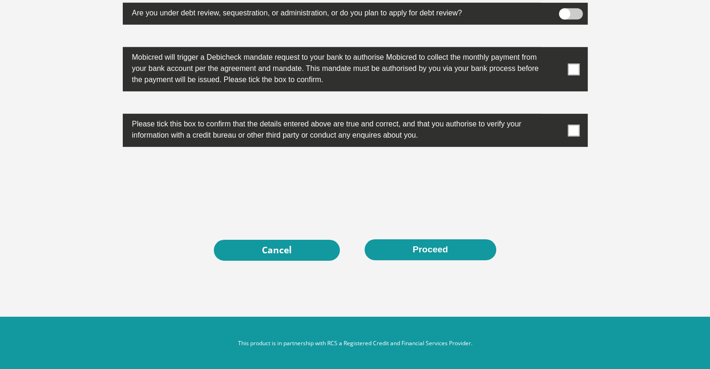
type input "7507"
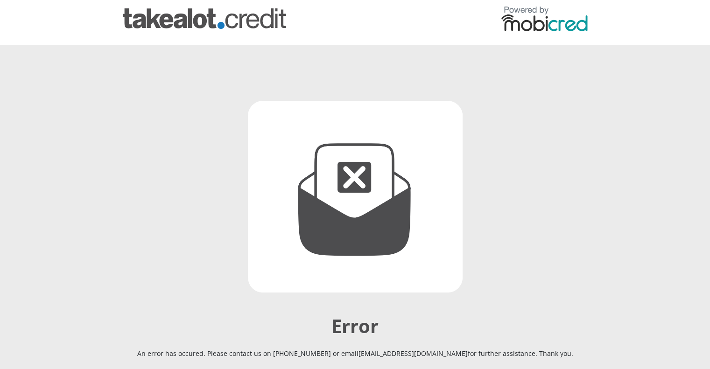
scroll to position [131, 0]
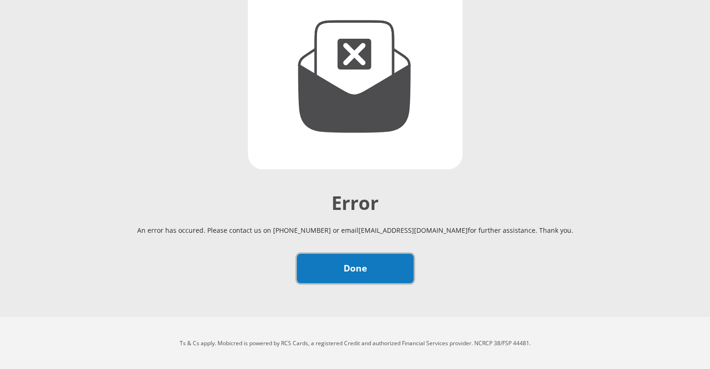
click at [348, 267] on link "Done" at bounding box center [355, 268] width 117 height 29
